Goal: Task Accomplishment & Management: Manage account settings

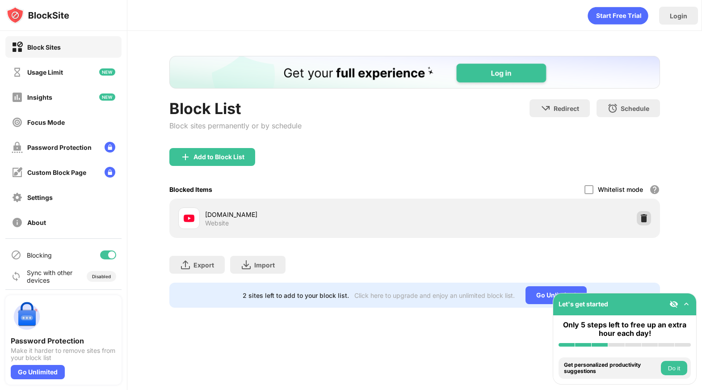
click at [646, 221] on img at bounding box center [644, 218] width 9 height 9
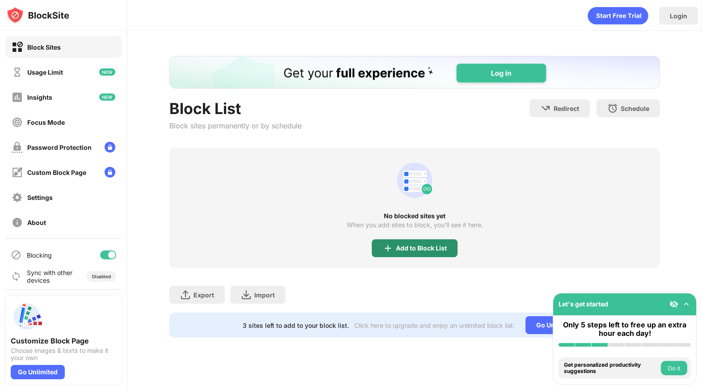
click at [439, 248] on div "Add to Block List" at bounding box center [421, 248] width 51 height 7
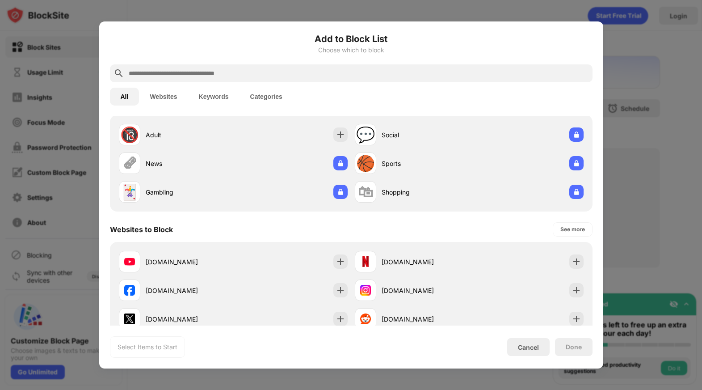
scroll to position [40, 0]
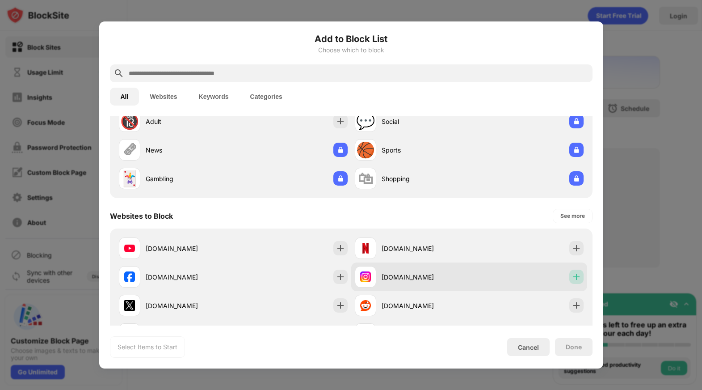
click at [576, 272] on img at bounding box center [576, 276] width 9 height 9
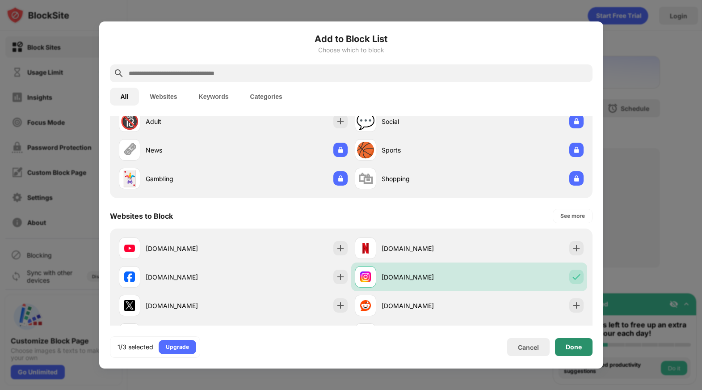
click at [569, 353] on div "Done" at bounding box center [574, 347] width 38 height 18
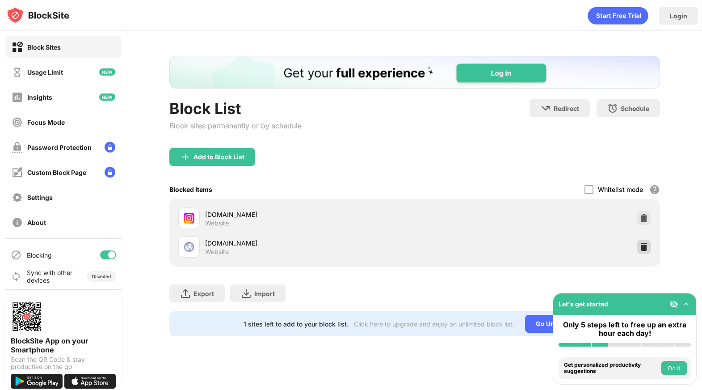
click at [644, 250] on img at bounding box center [644, 246] width 9 height 9
